Goal: Task Accomplishment & Management: Manage account settings

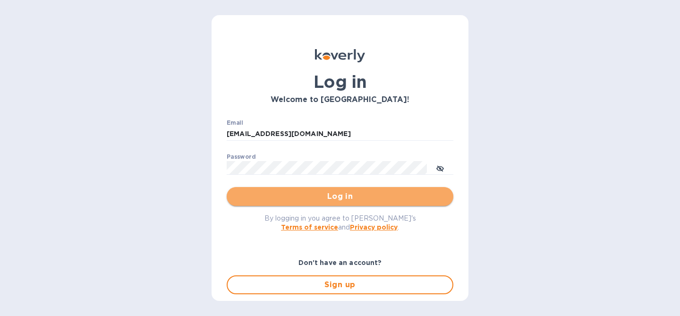
click at [387, 195] on span "Log in" at bounding box center [339, 196] width 211 height 11
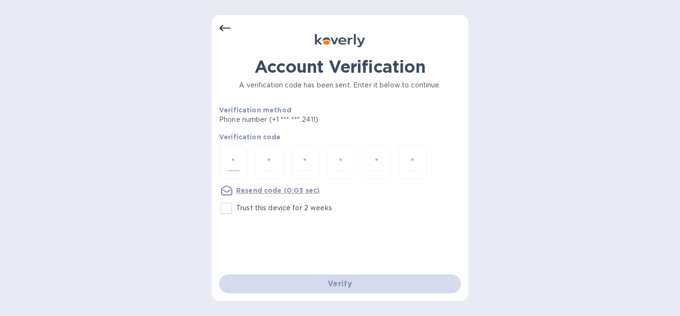
click at [243, 166] on div at bounding box center [233, 162] width 28 height 34
type input "4"
type input "2"
type input "6"
type input "3"
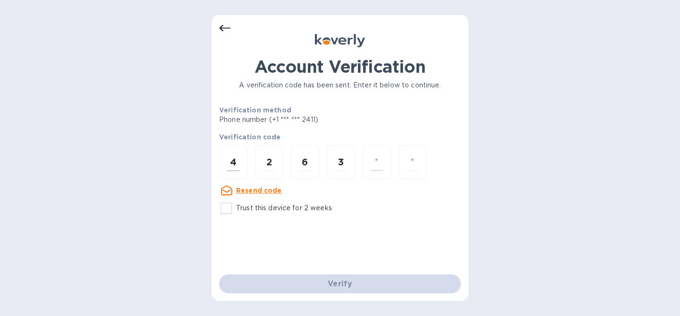
type input "7"
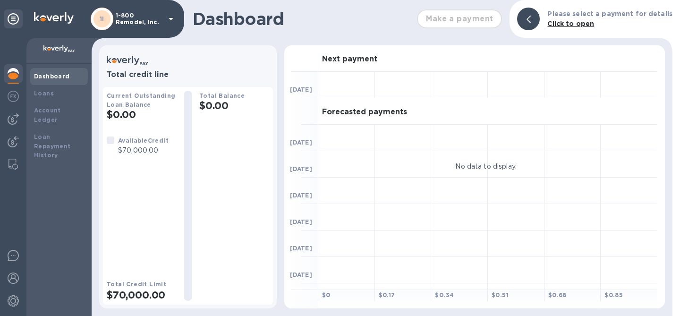
click at [122, 19] on p "1-800 Remodel, Inc." at bounding box center [139, 18] width 47 height 13
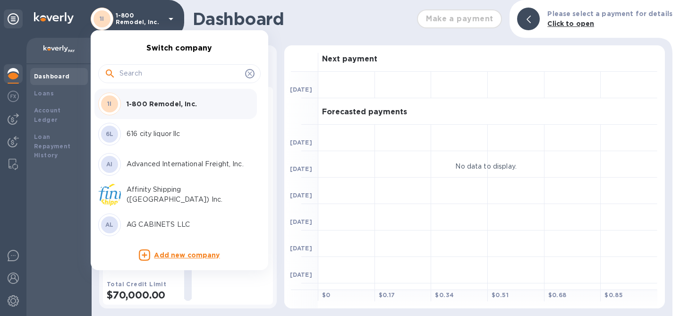
click at [156, 70] on input "text" at bounding box center [180, 74] width 122 height 14
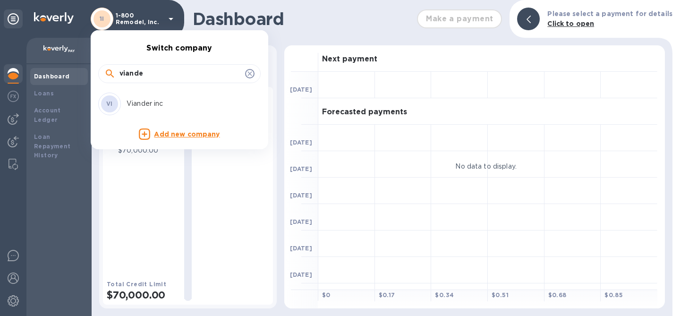
type input "viande"
click at [169, 106] on p "Viander inc" at bounding box center [186, 104] width 119 height 10
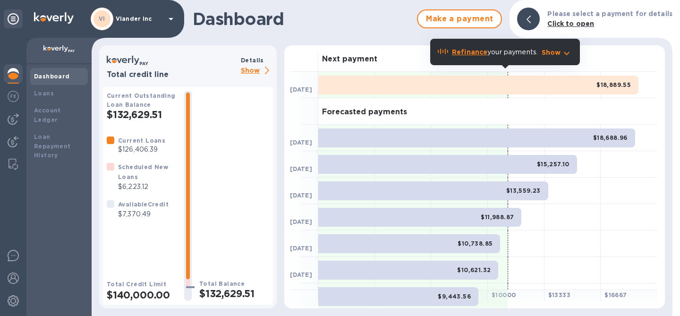
click at [252, 71] on p "Show" at bounding box center [257, 71] width 32 height 12
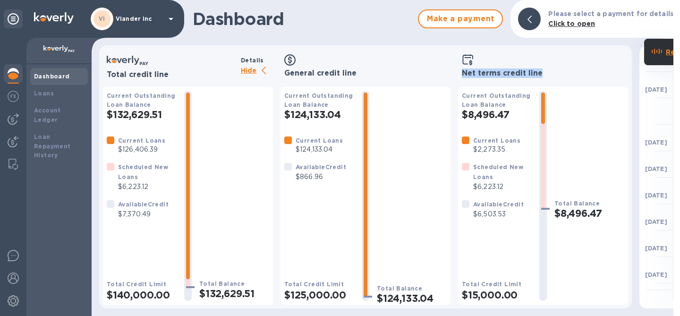
drag, startPoint x: 458, startPoint y: 73, endPoint x: 547, endPoint y: 72, distance: 88.8
click at [547, 72] on div "Net terms credit line" at bounding box center [543, 66] width 170 height 26
click at [13, 123] on img at bounding box center [13, 118] width 11 height 11
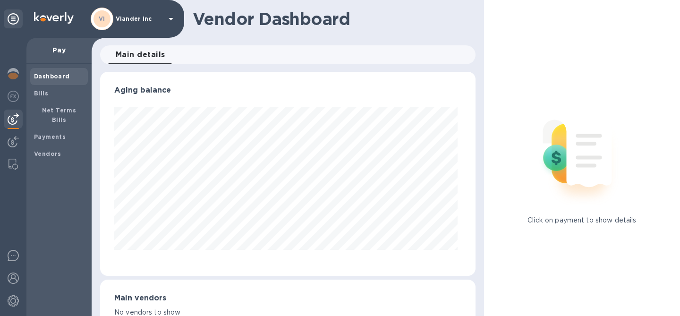
scroll to position [204, 372]
click at [55, 96] on span "Bills" at bounding box center [59, 93] width 50 height 9
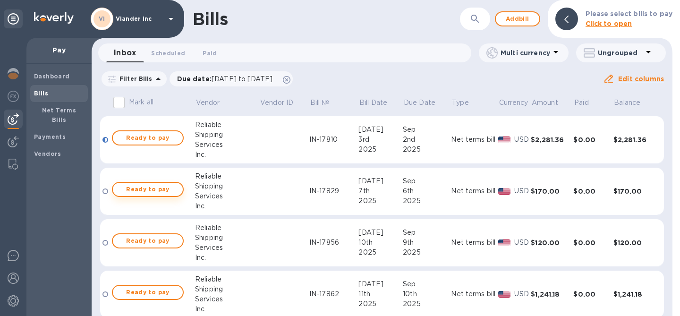
click at [139, 191] on span "Ready to pay" at bounding box center [147, 189] width 55 height 11
click at [167, 191] on span "Ready to pay" at bounding box center [147, 189] width 55 height 11
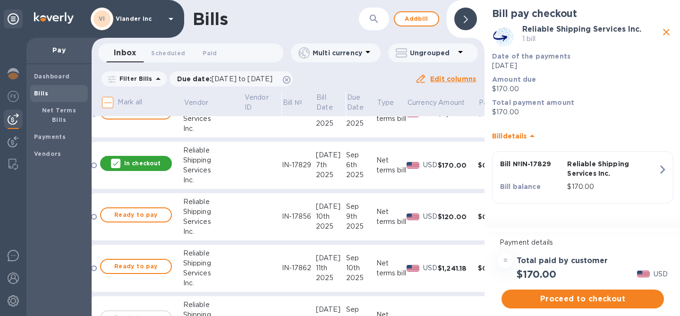
scroll to position [0, 11]
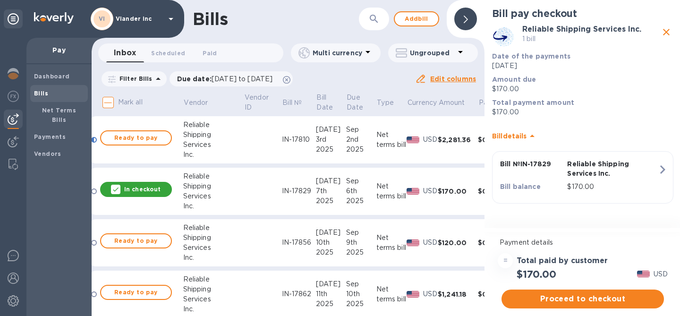
click at [129, 192] on p "In checkout" at bounding box center [142, 189] width 36 height 8
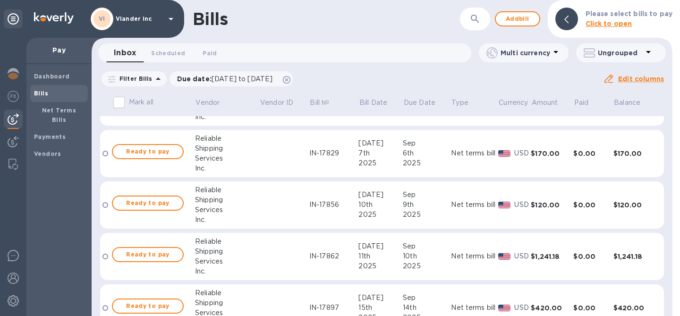
scroll to position [0, 0]
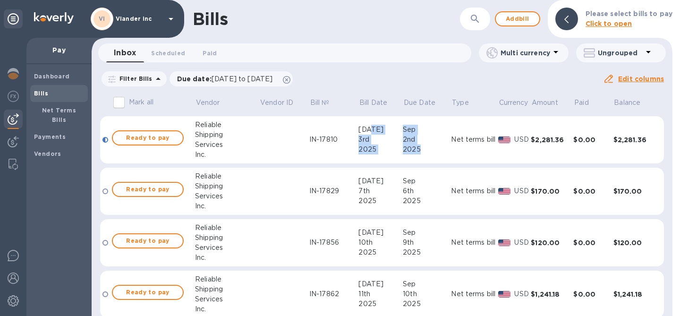
drag, startPoint x: 407, startPoint y: 152, endPoint x: 387, endPoint y: 134, distance: 27.1
click at [387, 134] on tr "Ready to pay Reliable Shipping Services Inc. IN-17810 [DATE] [DATE] Net terms b…" at bounding box center [382, 140] width 564 height 48
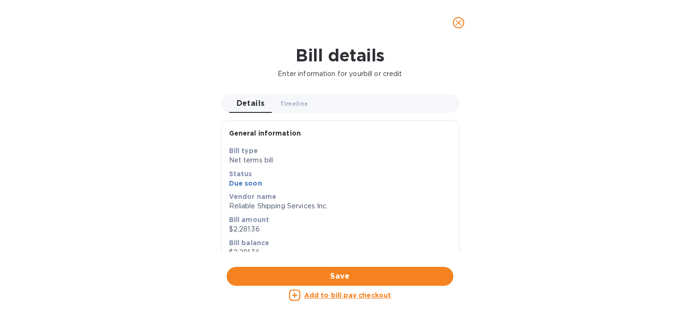
click at [455, 25] on icon "close" at bounding box center [458, 22] width 9 height 9
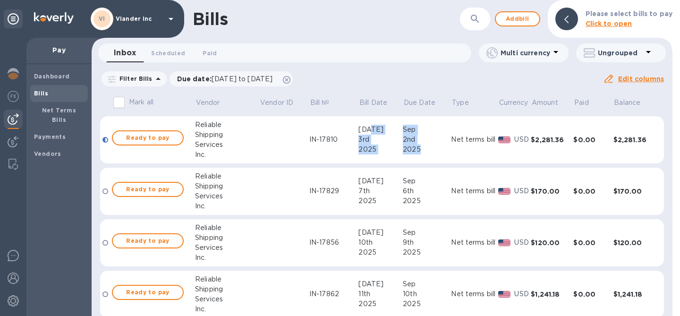
click at [393, 83] on div "Filter Bills Due date : [DATE] to [DATE] Amount Paid Balance" at bounding box center [351, 79] width 503 height 18
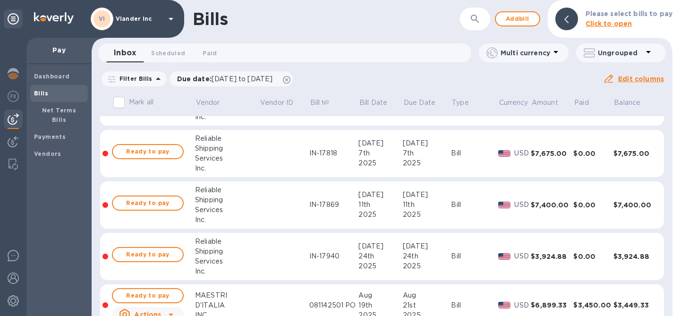
scroll to position [533, 0]
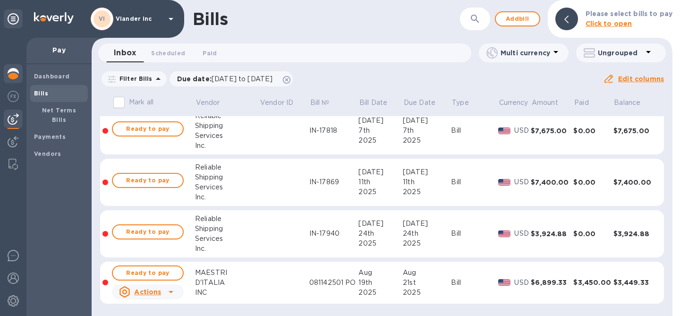
click at [14, 75] on img at bounding box center [13, 73] width 11 height 11
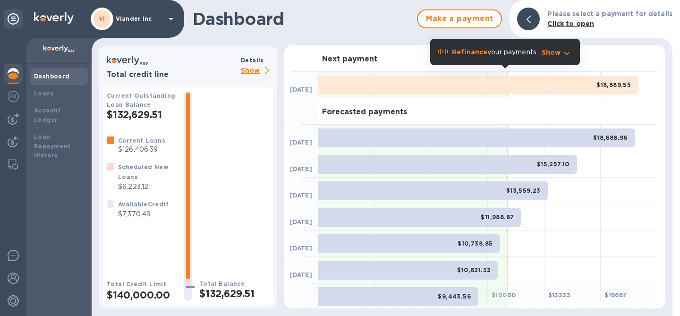
click at [254, 78] on div "Total credit line Details Show" at bounding box center [188, 66] width 170 height 26
click at [253, 75] on p "Show" at bounding box center [257, 71] width 32 height 12
click at [252, 72] on p "Show" at bounding box center [257, 71] width 32 height 12
click at [255, 73] on p "Show" at bounding box center [257, 71] width 32 height 12
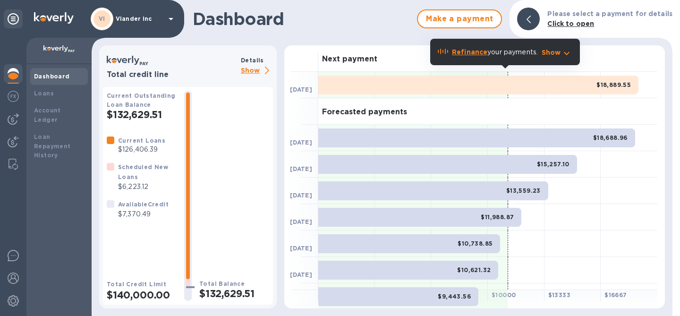
click at [254, 73] on p "Show" at bounding box center [257, 71] width 32 height 12
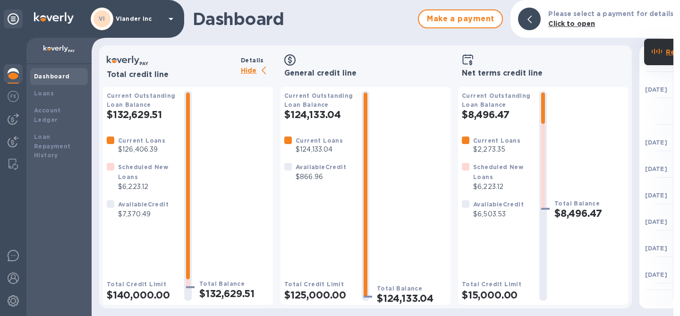
click at [127, 62] on icon at bounding box center [128, 60] width 42 height 15
drag, startPoint x: 508, startPoint y: 217, endPoint x: 475, endPoint y: 218, distance: 33.0
click at [475, 218] on p "$6,503.53" at bounding box center [498, 214] width 51 height 10
click at [471, 217] on div "Available Credit $6,503.53" at bounding box center [498, 209] width 54 height 24
drag, startPoint x: 473, startPoint y: 216, endPoint x: 510, endPoint y: 215, distance: 37.8
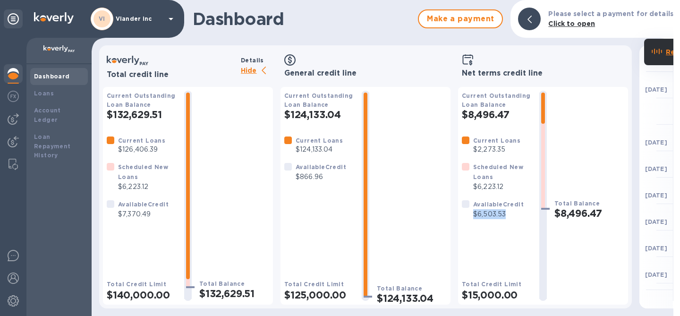
click at [510, 215] on p "$6,503.53" at bounding box center [498, 214] width 51 height 10
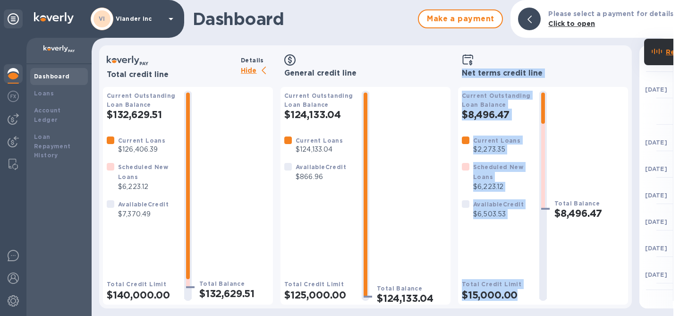
drag, startPoint x: 462, startPoint y: 76, endPoint x: 541, endPoint y: 80, distance: 79.4
click at [541, 80] on div "Net terms credit line Current Outstanding Loan Balance $8,496.47 Current Loans …" at bounding box center [543, 179] width 170 height 252
click at [502, 208] on b "Available Credit" at bounding box center [498, 204] width 51 height 7
